Goal: Task Accomplishment & Management: Use online tool/utility

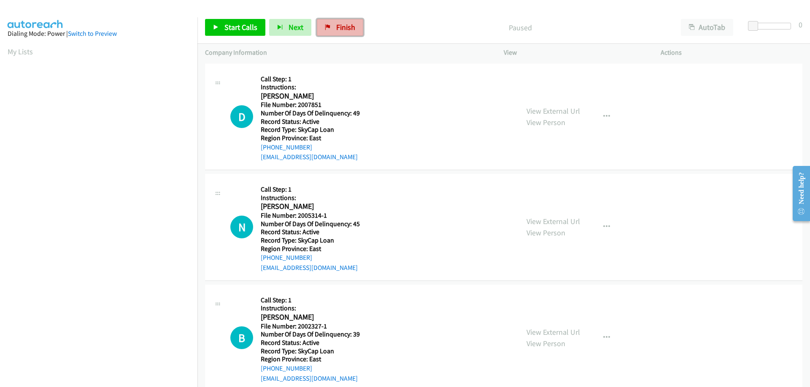
click at [338, 25] on span "Finish" at bounding box center [345, 27] width 19 height 10
click at [337, 31] on span "Finish" at bounding box center [345, 27] width 19 height 10
